Goal: Information Seeking & Learning: Learn about a topic

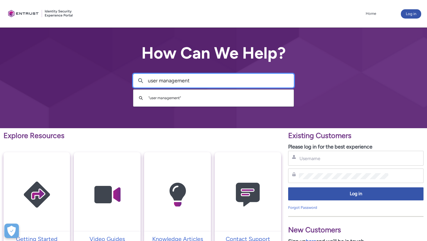
type input "user management"
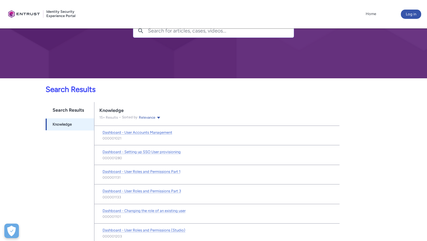
scroll to position [51, 0]
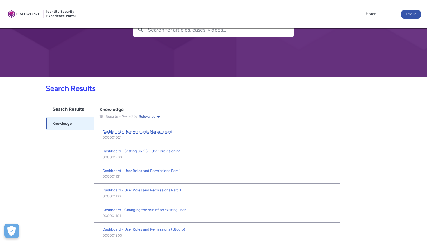
click at [128, 131] on span "Dashboard - User Accounts Management" at bounding box center [138, 132] width 70 height 4
